Goal: Navigation & Orientation: Go to known website

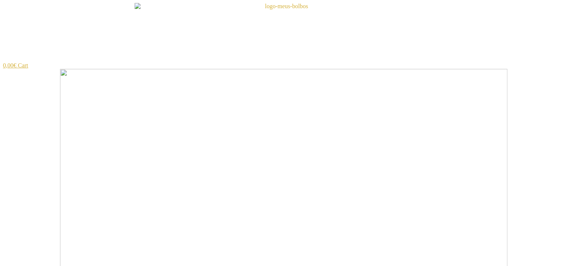
click at [296, 5] on img at bounding box center [284, 32] width 298 height 59
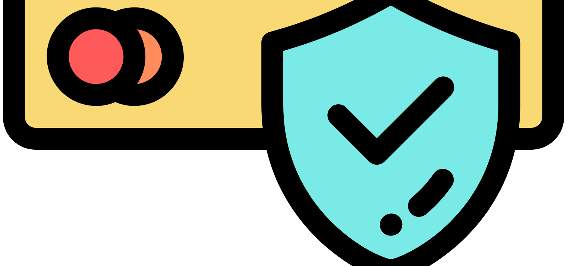
scroll to position [2425, 0]
